Goal: Ask a question

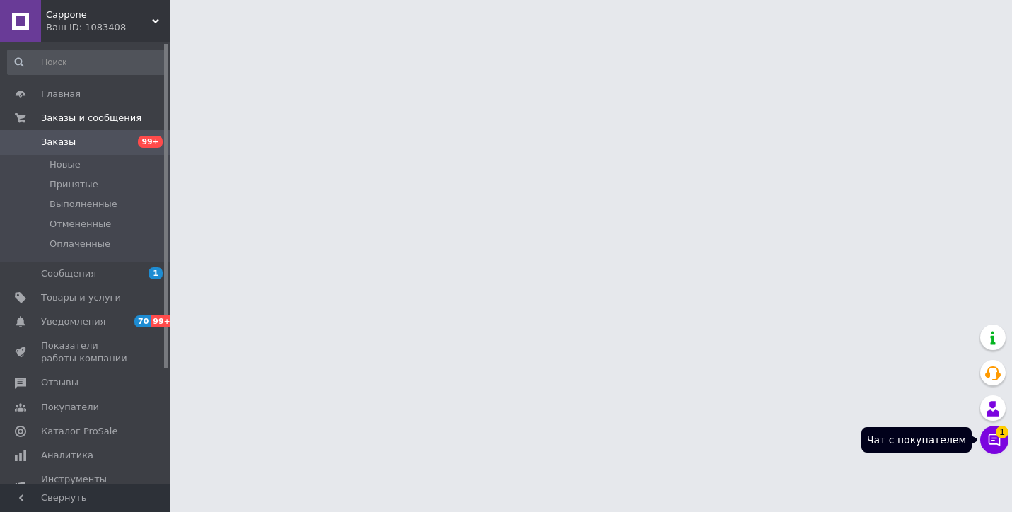
click at [1000, 434] on span "1" at bounding box center [1002, 432] width 13 height 13
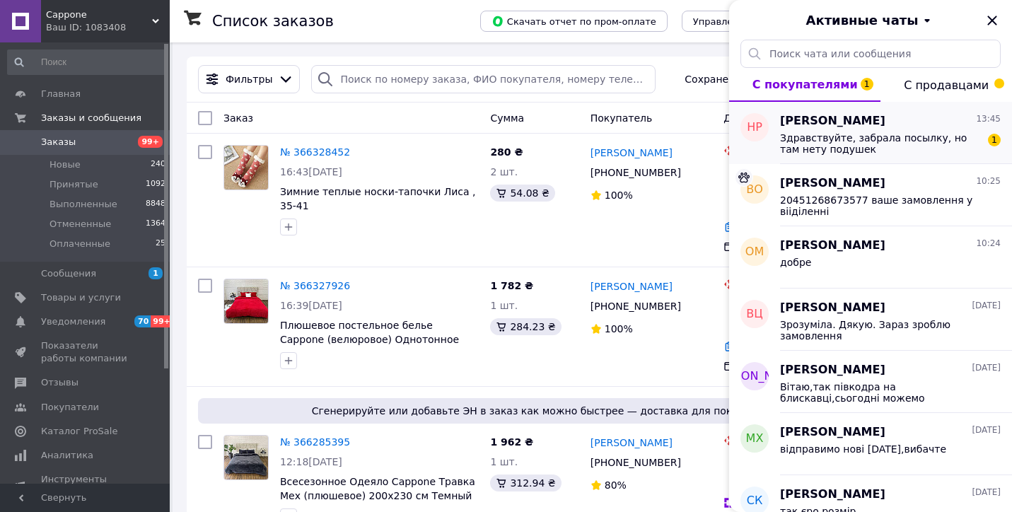
click at [890, 143] on span "Здравствуйте, забрала посылку, но там нету подушек" at bounding box center [880, 143] width 201 height 23
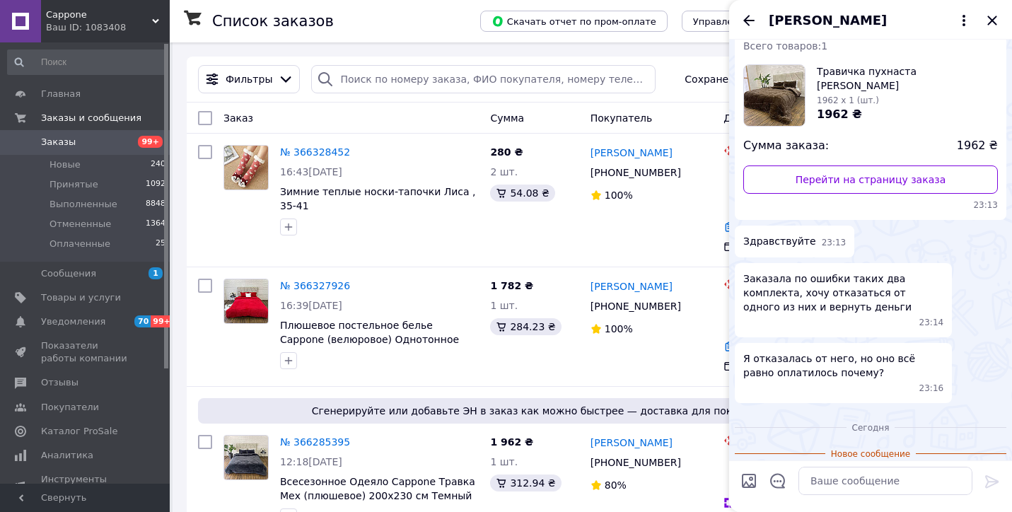
scroll to position [190, 0]
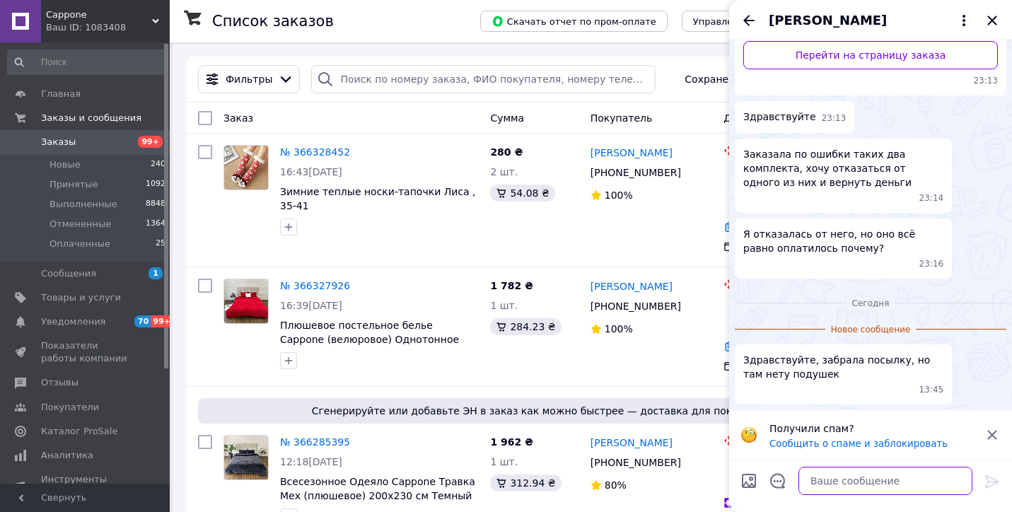
click at [850, 475] on textarea at bounding box center [886, 481] width 174 height 28
type textarea "в середені ковдри перегляніте"
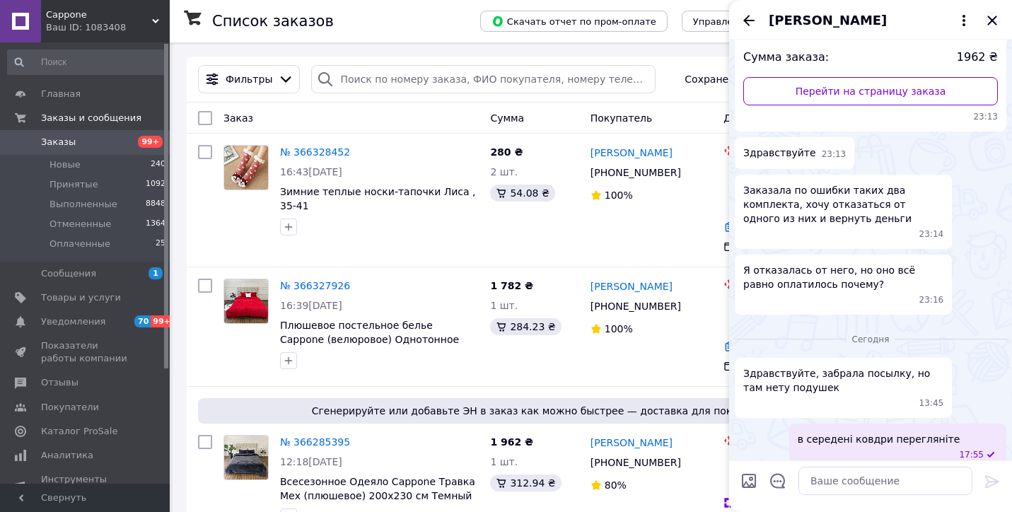
click at [997, 20] on icon "Закрыть" at bounding box center [992, 20] width 17 height 17
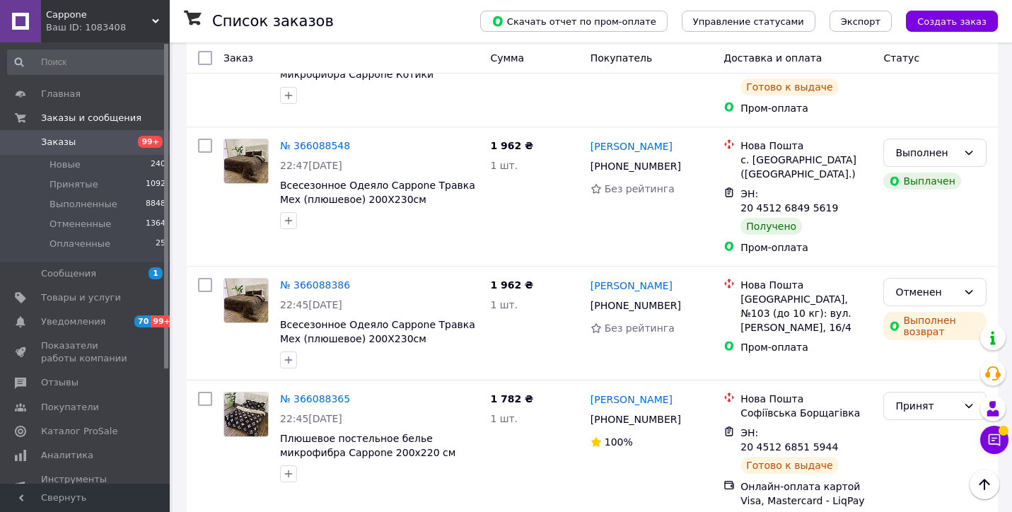
scroll to position [4739, 0]
click at [998, 436] on icon at bounding box center [995, 440] width 14 height 14
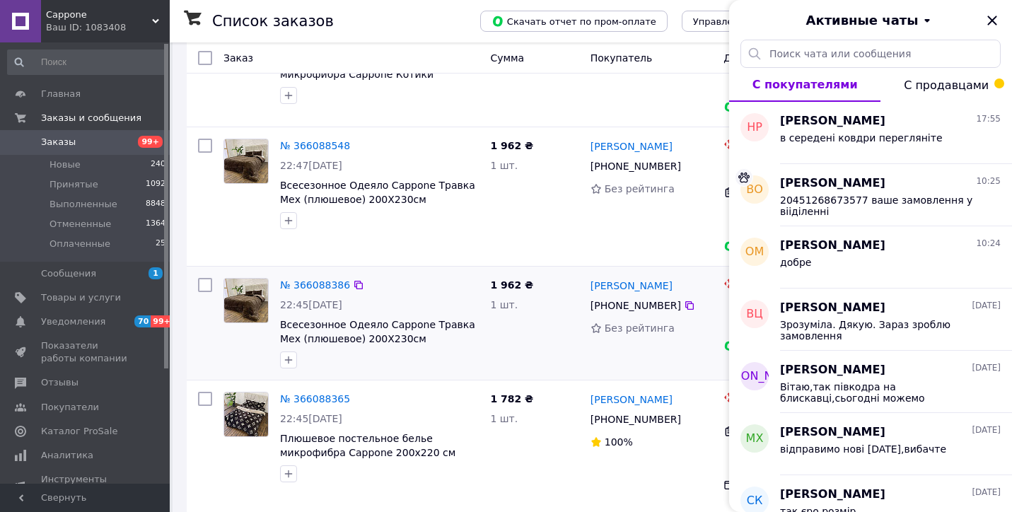
click at [592, 272] on div "Наталія Роте +380 99 861 47 42 Без рейтинга" at bounding box center [652, 323] width 134 height 102
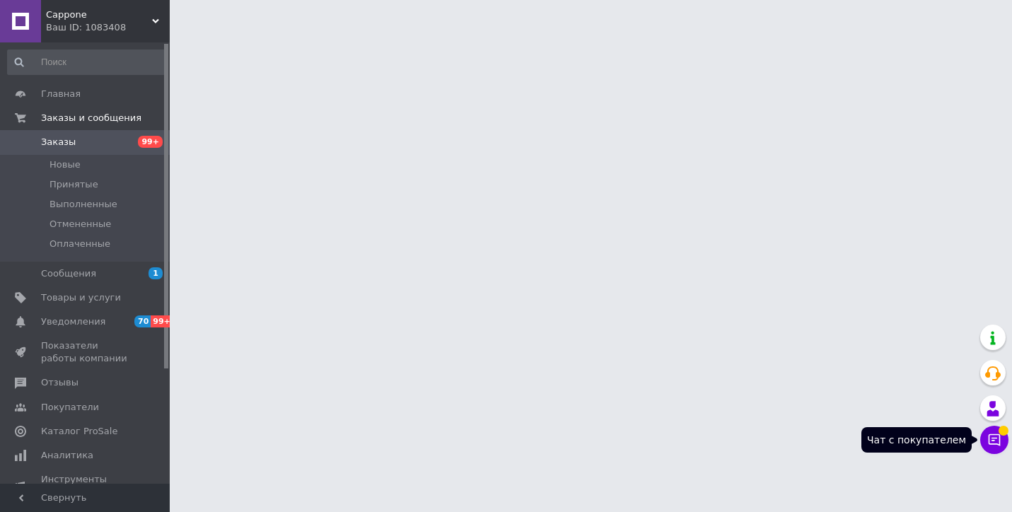
click at [997, 441] on icon at bounding box center [995, 440] width 14 height 14
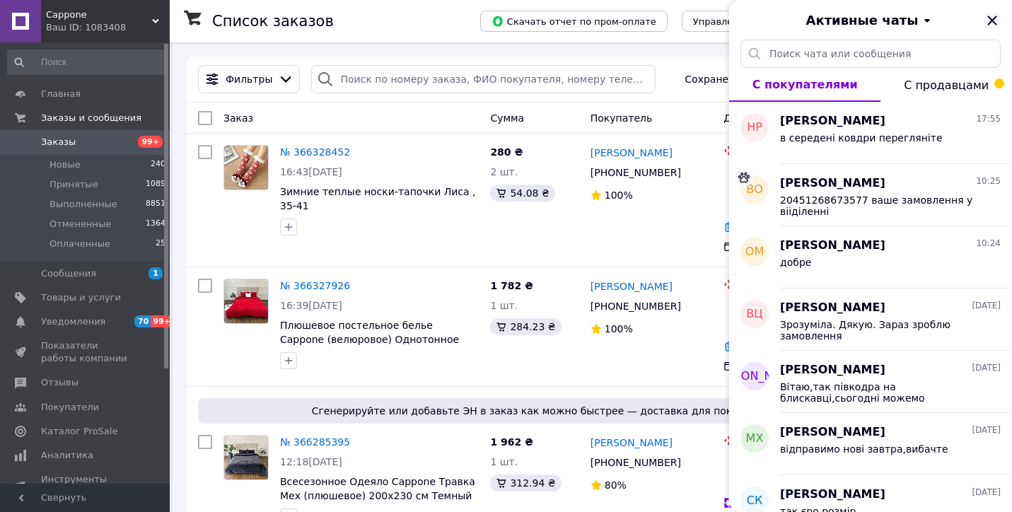
click at [989, 23] on icon "Закрыть" at bounding box center [992, 20] width 9 height 9
